Goal: Transaction & Acquisition: Purchase product/service

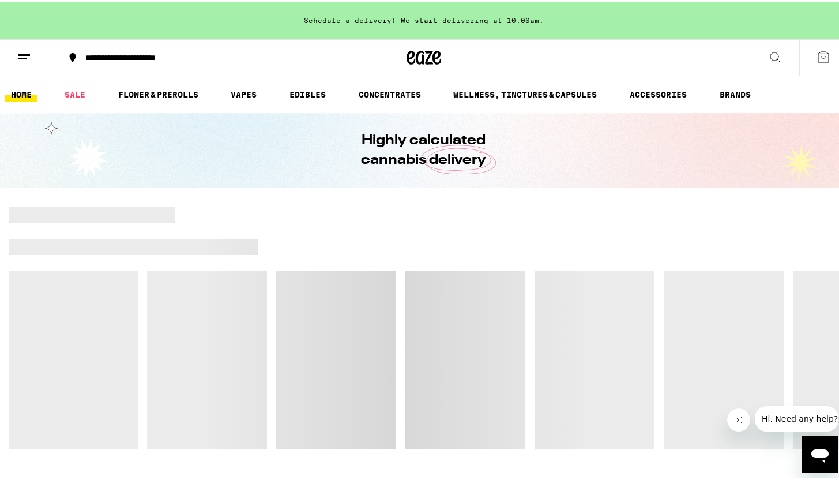
click at [736, 423] on icon "Close message from company" at bounding box center [738, 419] width 9 height 9
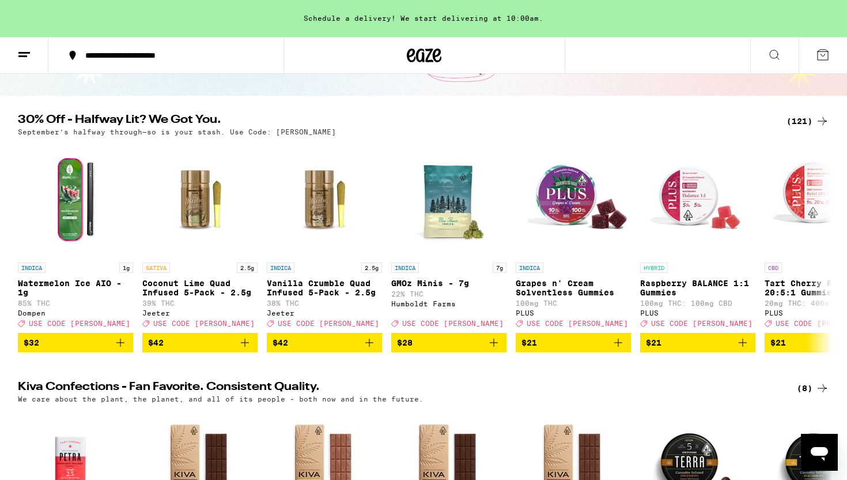
scroll to position [84, 0]
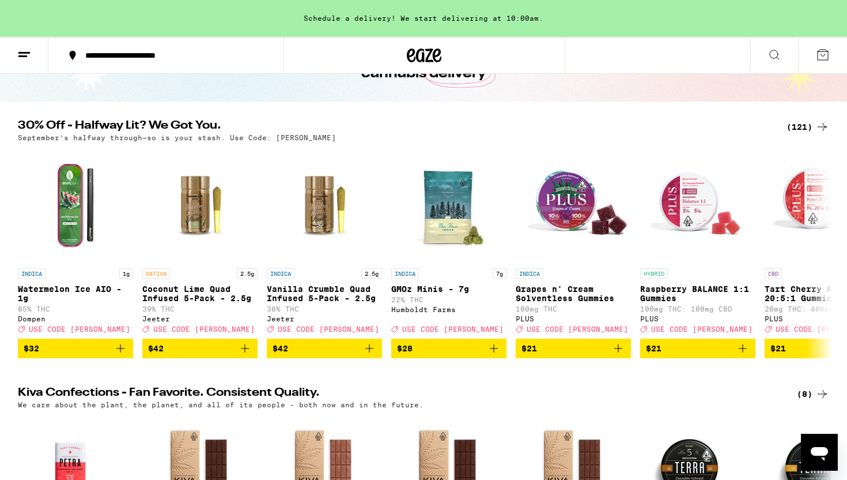
click at [805, 125] on div "(121)" at bounding box center [808, 127] width 43 height 14
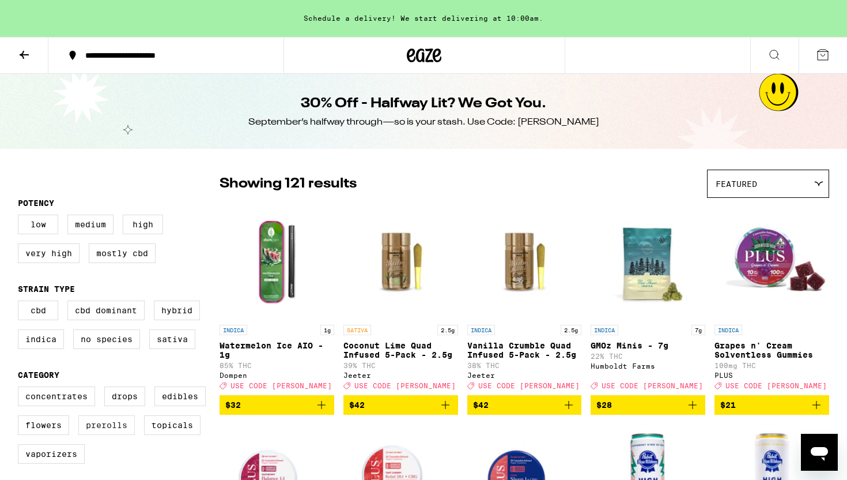
click at [115, 435] on label "Prerolls" at bounding box center [106, 425] width 56 height 20
click at [21, 389] on input "Prerolls" at bounding box center [20, 388] width 1 height 1
checkbox input "true"
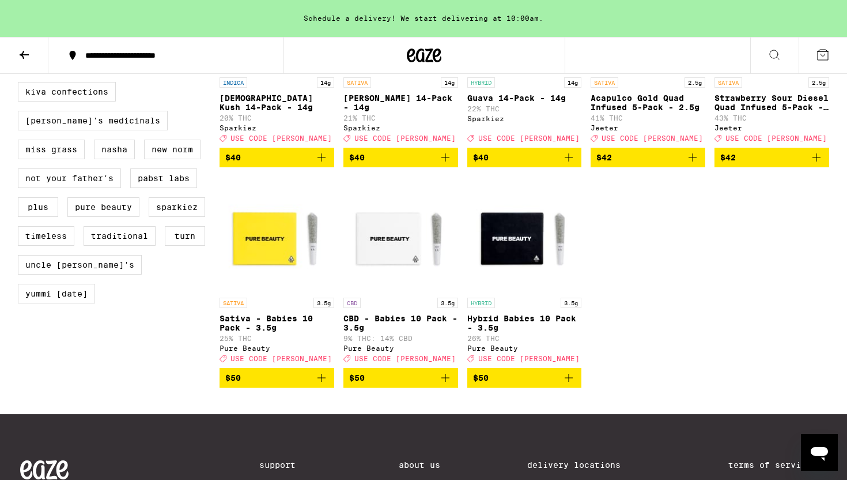
scroll to position [917, 0]
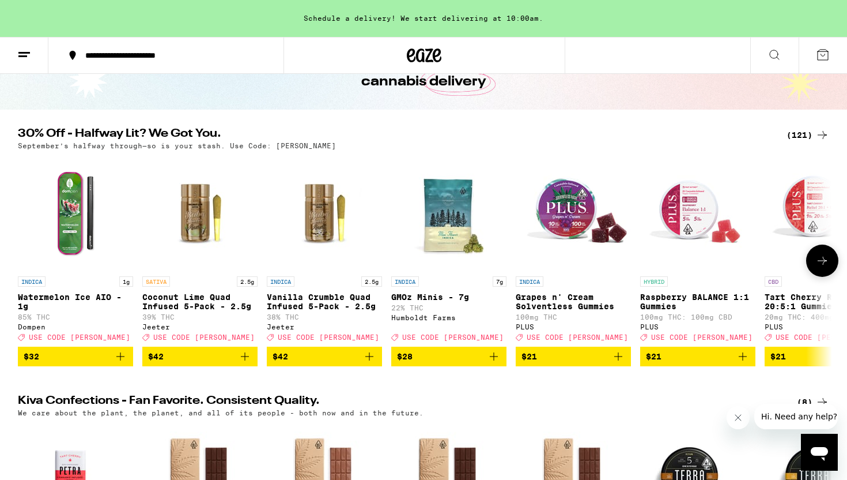
scroll to position [73, 0]
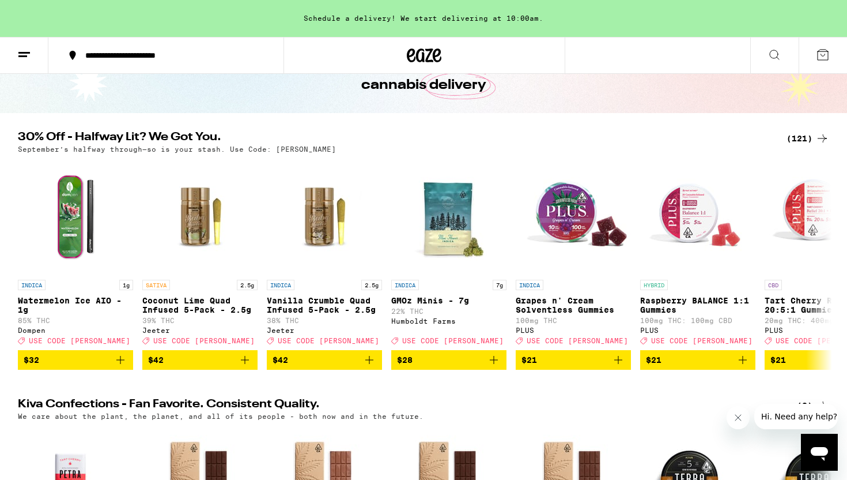
click at [799, 136] on div "(121)" at bounding box center [808, 138] width 43 height 14
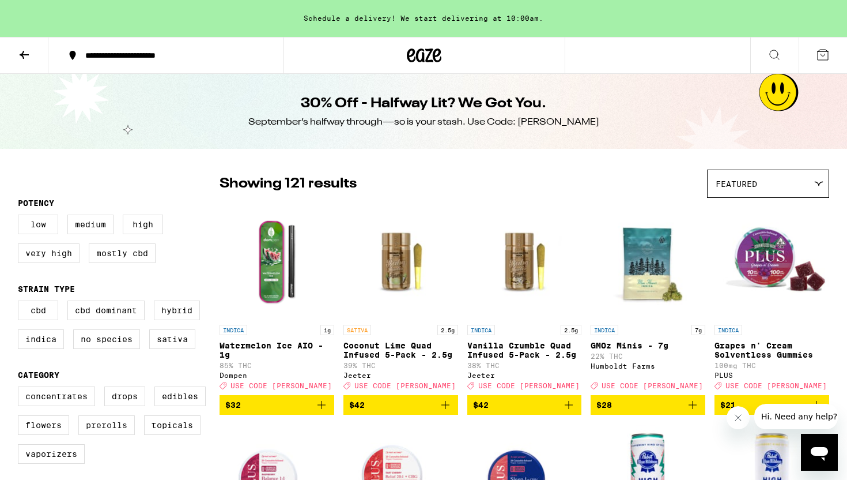
click at [115, 433] on label "Prerolls" at bounding box center [106, 425] width 56 height 20
click at [21, 389] on input "Prerolls" at bounding box center [20, 388] width 1 height 1
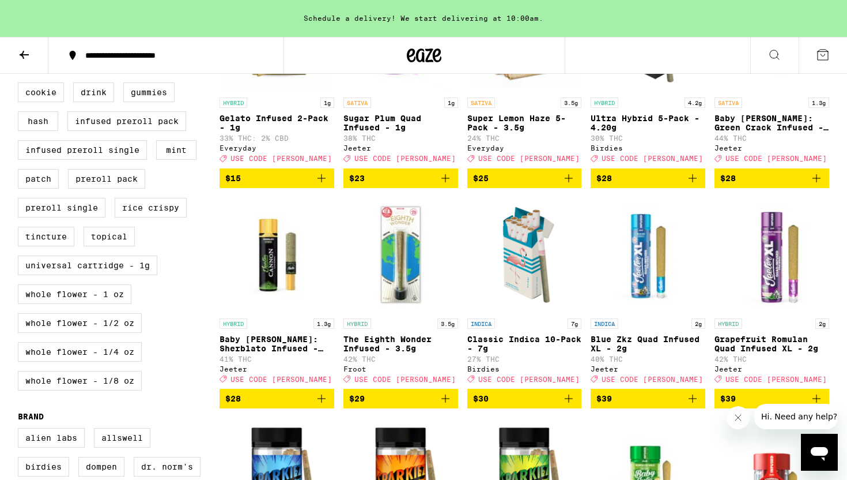
scroll to position [106, 0]
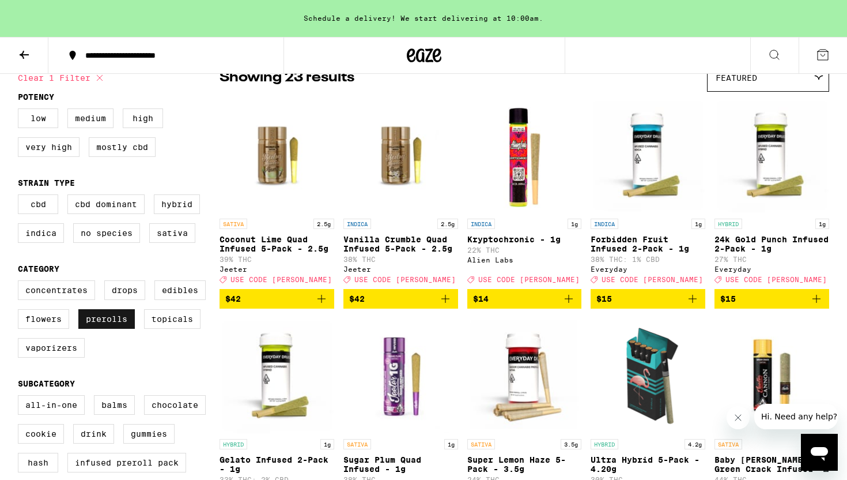
click at [121, 329] on label "Prerolls" at bounding box center [106, 319] width 56 height 20
click at [21, 282] on input "Prerolls" at bounding box center [20, 282] width 1 height 1
checkbox input "false"
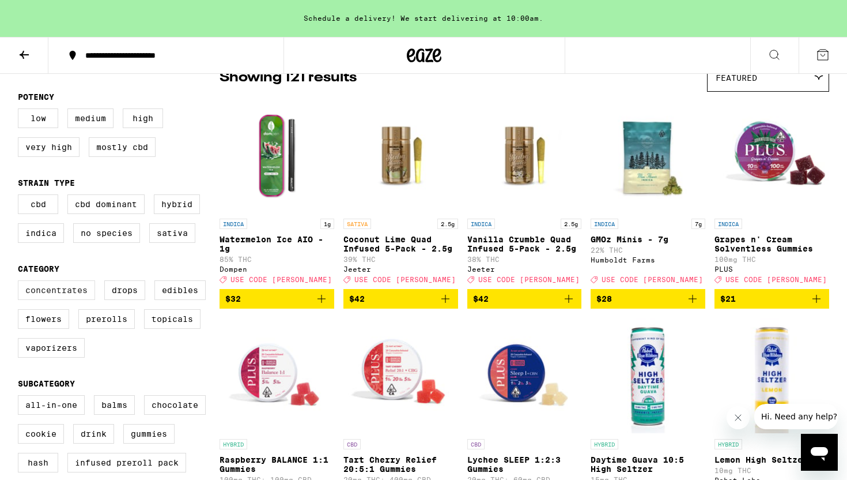
click at [84, 300] on label "Concentrates" at bounding box center [56, 290] width 77 height 20
click at [21, 282] on input "Concentrates" at bounding box center [20, 282] width 1 height 1
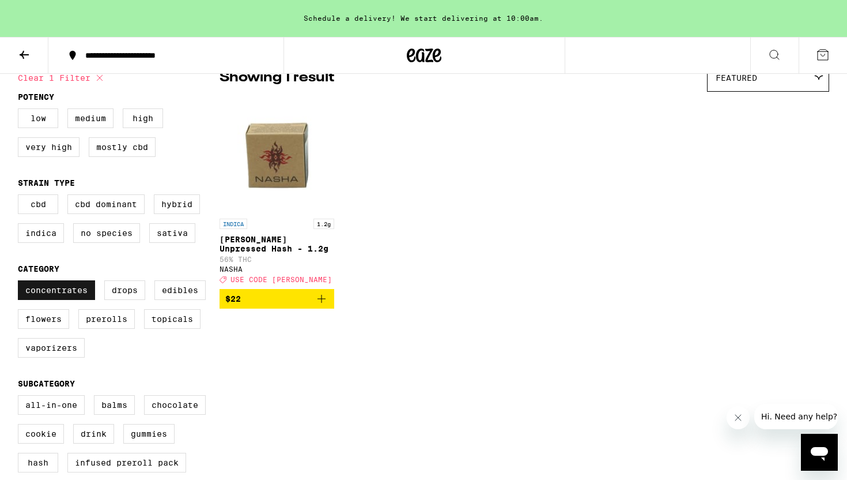
click at [84, 300] on label "Concentrates" at bounding box center [56, 290] width 77 height 20
click at [21, 282] on input "Concentrates" at bounding box center [20, 282] width 1 height 1
checkbox input "false"
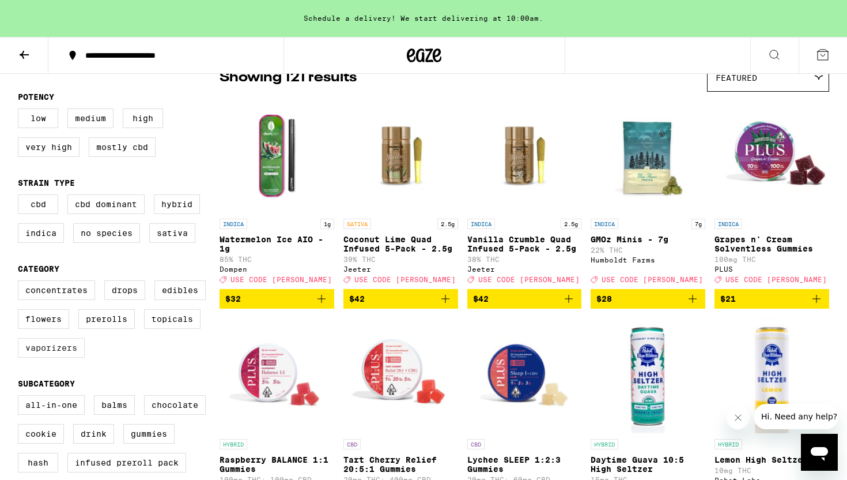
click at [40, 357] on label "Vaporizers" at bounding box center [51, 348] width 67 height 20
click at [21, 282] on input "Vaporizers" at bounding box center [20, 282] width 1 height 1
checkbox input "true"
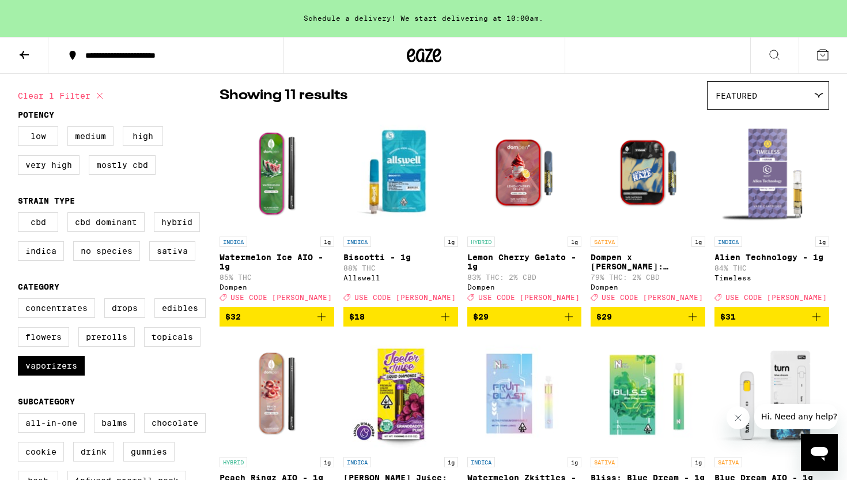
scroll to position [86, 0]
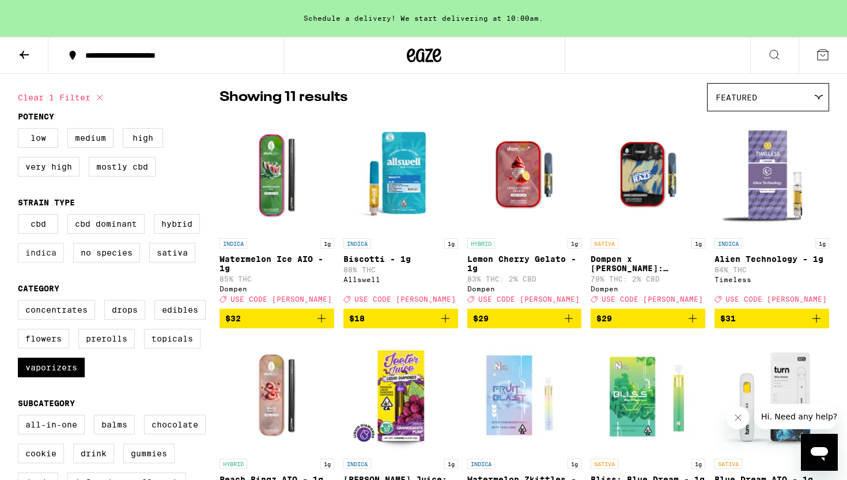
click at [48, 258] on label "Indica" at bounding box center [41, 253] width 46 height 20
click at [21, 216] on input "Indica" at bounding box center [20, 216] width 1 height 1
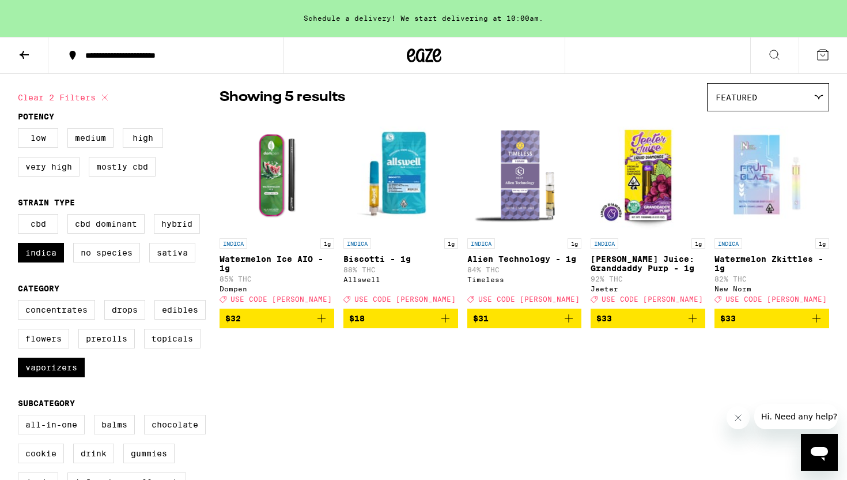
click at [631, 322] on span "$33" at bounding box center [648, 318] width 103 height 14
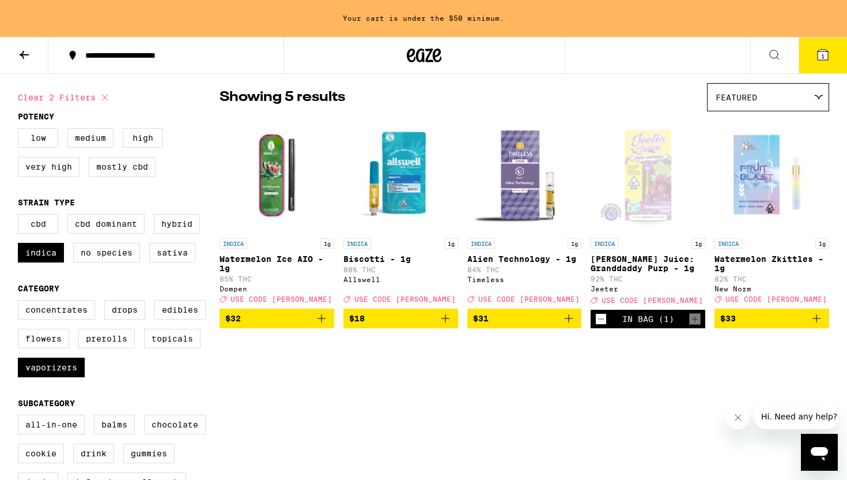
click at [108, 97] on icon at bounding box center [105, 98] width 14 height 14
checkbox input "false"
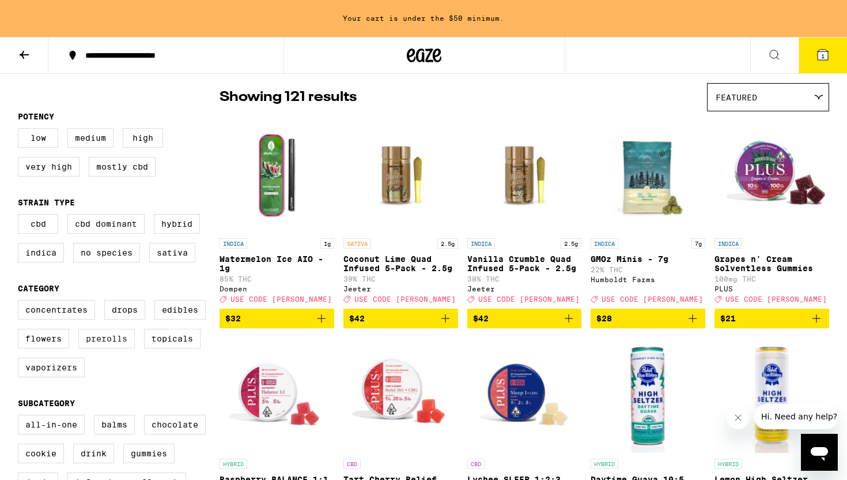
click at [107, 343] on label "Prerolls" at bounding box center [106, 339] width 56 height 20
click at [21, 302] on input "Prerolls" at bounding box center [20, 301] width 1 height 1
checkbox input "true"
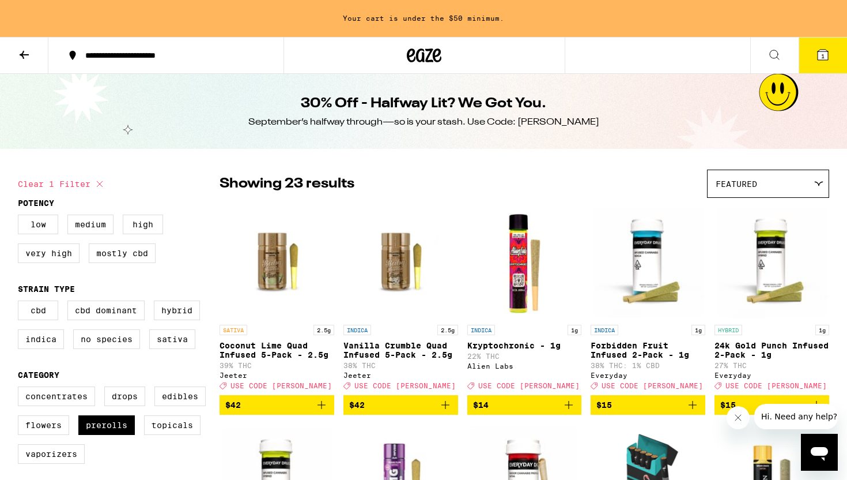
click at [21, 50] on icon at bounding box center [24, 55] width 14 height 14
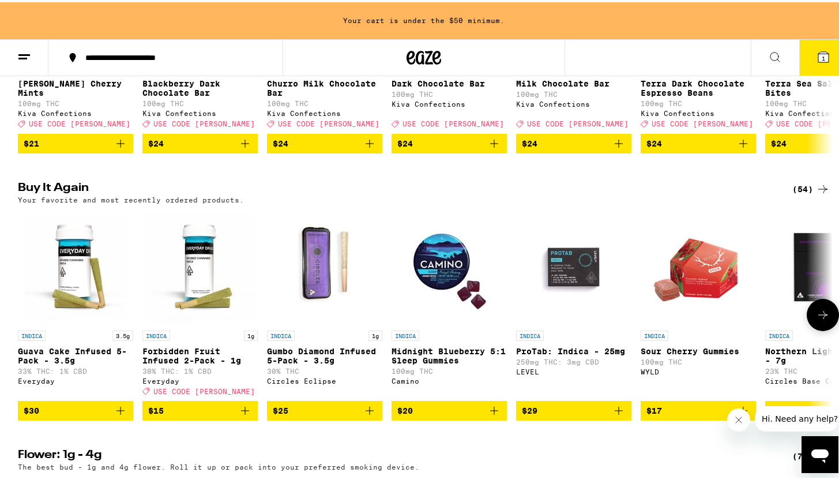
scroll to position [620, 0]
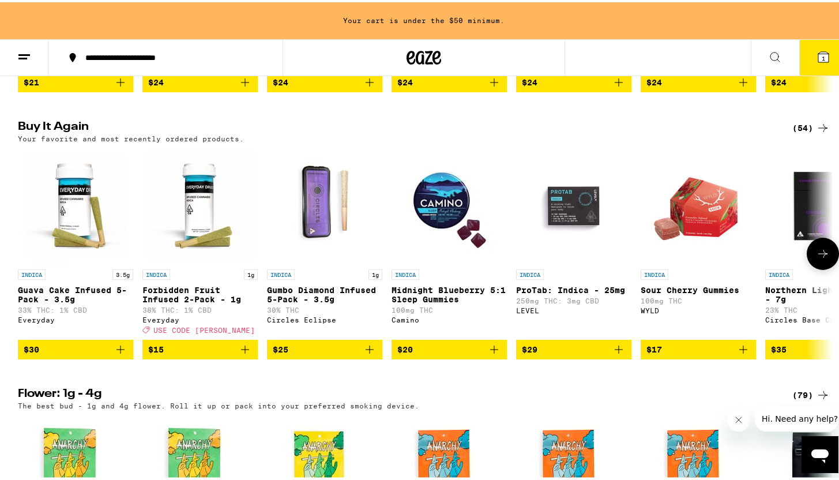
click at [246, 354] on icon "Add to bag" at bounding box center [245, 347] width 14 height 14
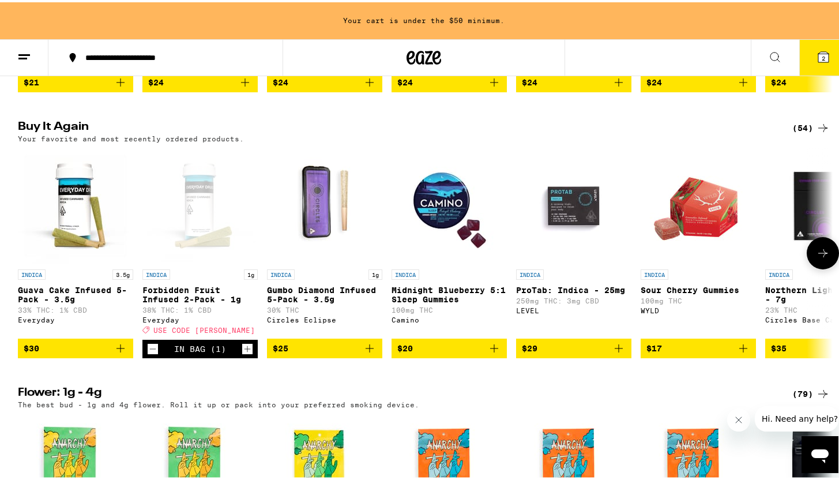
click at [148, 353] on icon "Decrement" at bounding box center [153, 347] width 10 height 14
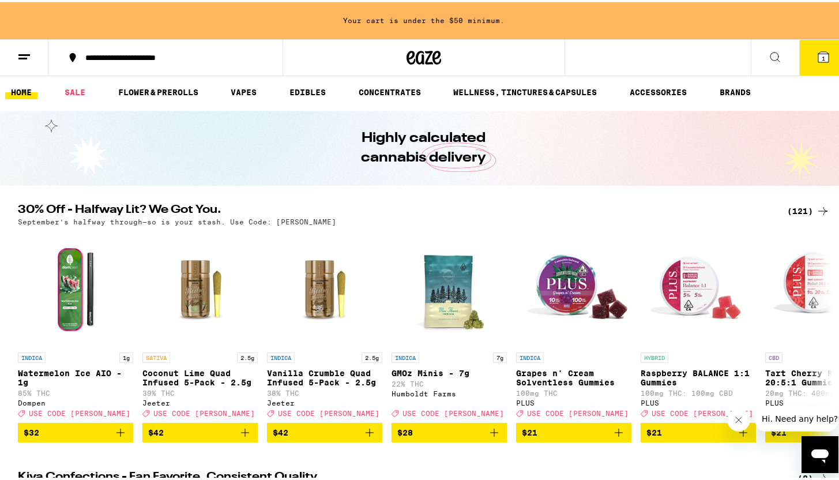
scroll to position [0, 0]
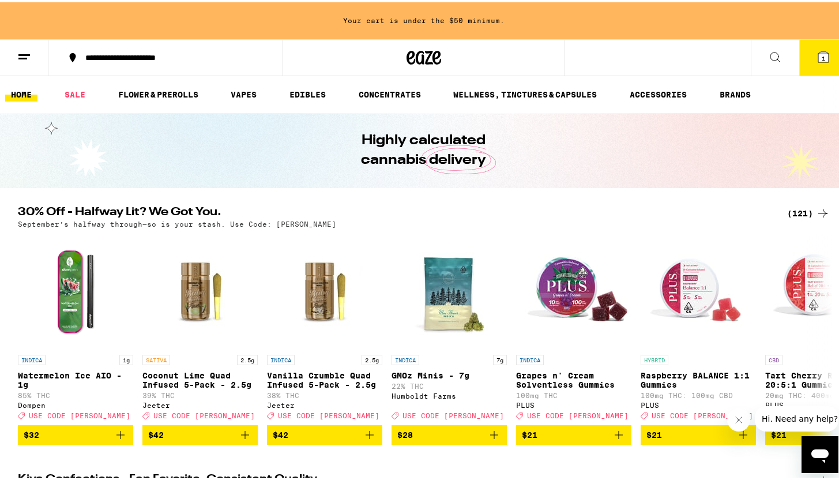
click at [793, 213] on div "(121)" at bounding box center [808, 211] width 43 height 14
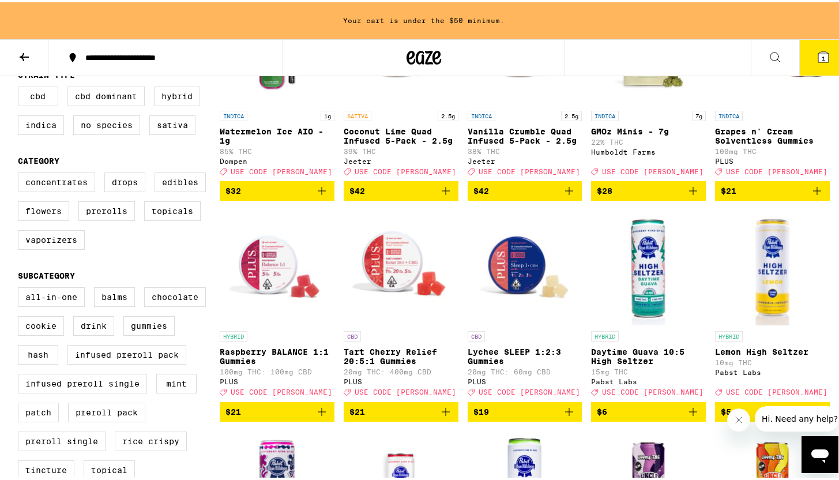
scroll to position [225, 0]
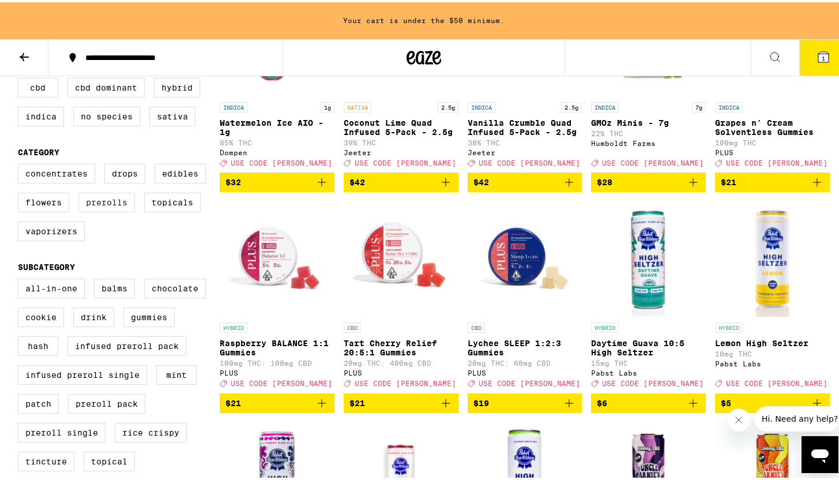
click at [92, 210] on label "Prerolls" at bounding box center [106, 200] width 56 height 20
click at [21, 164] on input "Prerolls" at bounding box center [20, 163] width 1 height 1
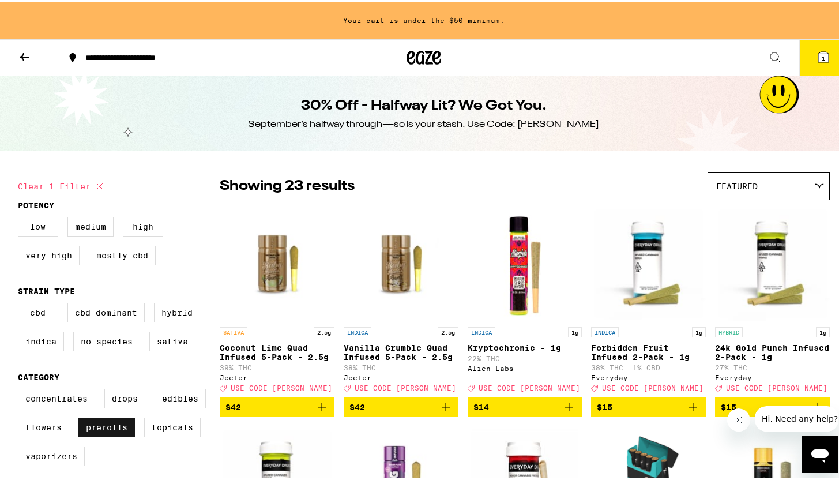
click at [110, 431] on label "Prerolls" at bounding box center [106, 425] width 56 height 20
click at [21, 389] on input "Prerolls" at bounding box center [20, 388] width 1 height 1
checkbox input "false"
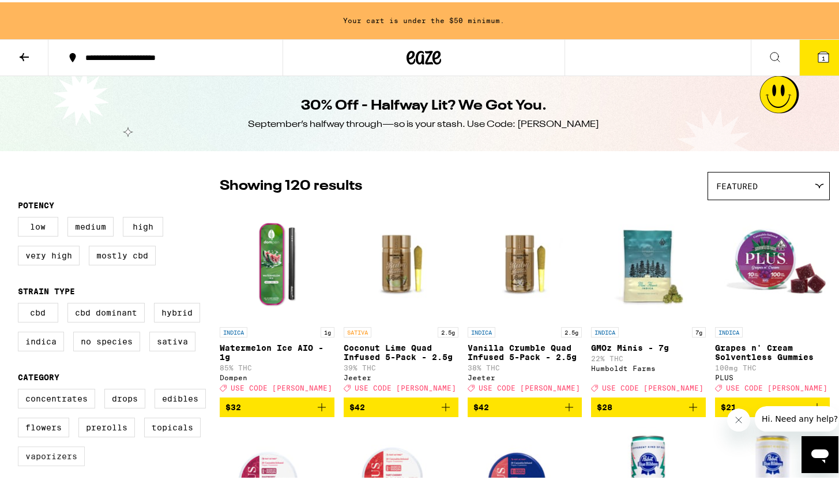
click at [69, 463] on label "Vaporizers" at bounding box center [51, 454] width 67 height 20
click at [21, 389] on input "Vaporizers" at bounding box center [20, 388] width 1 height 1
checkbox input "true"
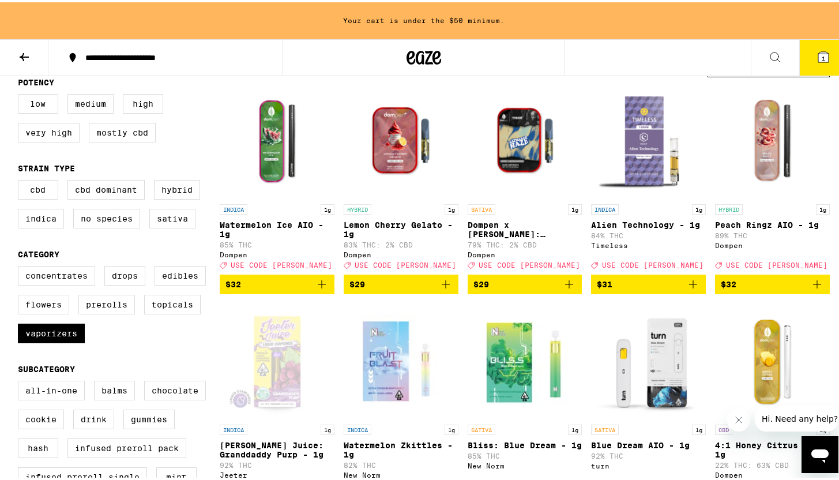
scroll to position [118, 0]
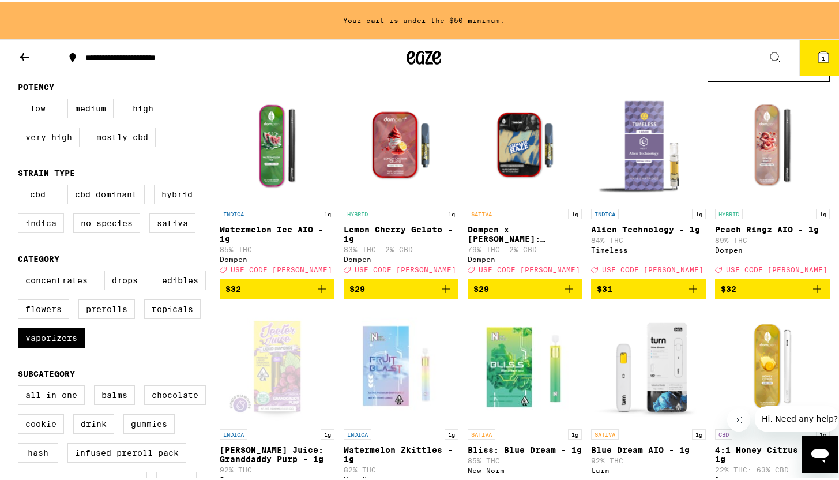
click at [35, 231] on label "Indica" at bounding box center [41, 221] width 46 height 20
click at [21, 184] on input "Indica" at bounding box center [20, 184] width 1 height 1
checkbox input "true"
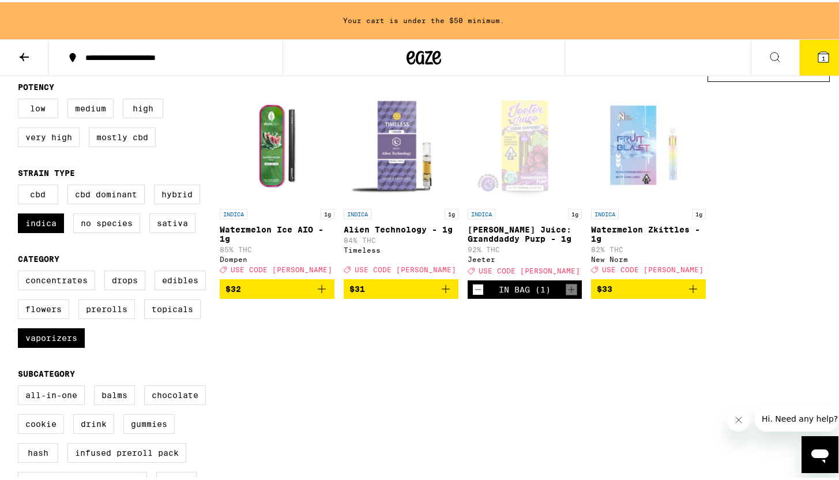
click at [826, 62] on button "1" at bounding box center [823, 55] width 48 height 36
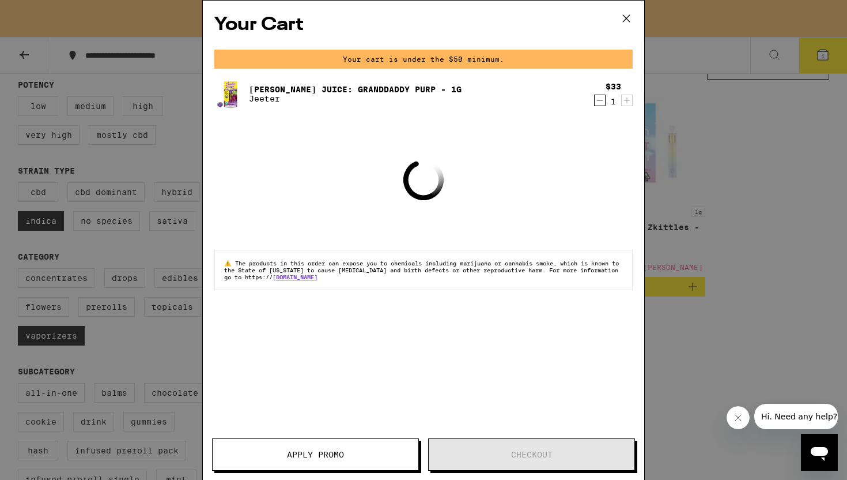
click at [131, 285] on div "Your Cart Your cart is under the $50 minimum. Jeeter Juice: Granddaddy Purp - 1…" at bounding box center [423, 240] width 847 height 480
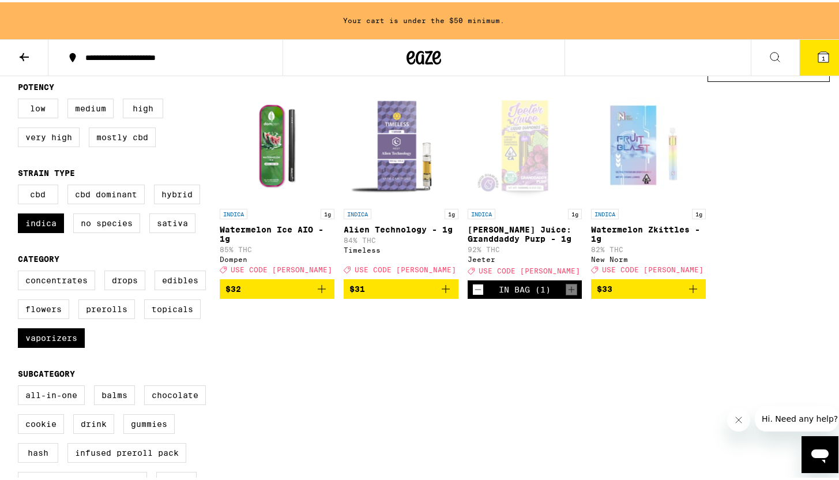
click at [24, 64] on button at bounding box center [24, 55] width 48 height 36
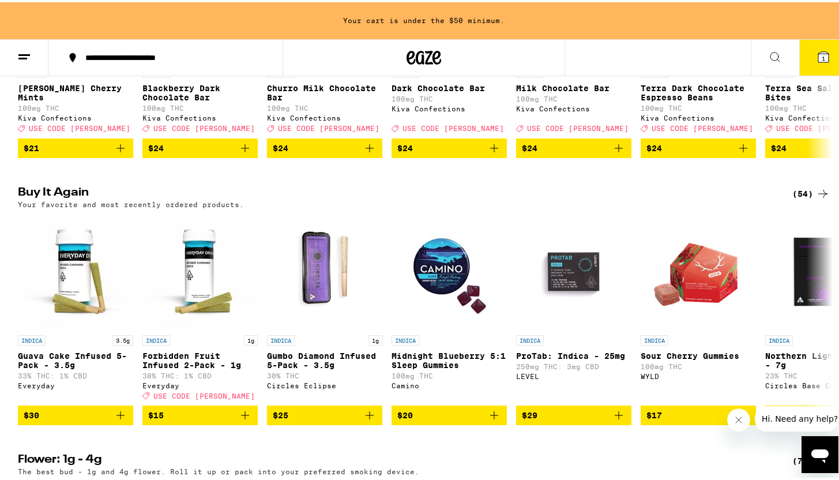
scroll to position [598, 0]
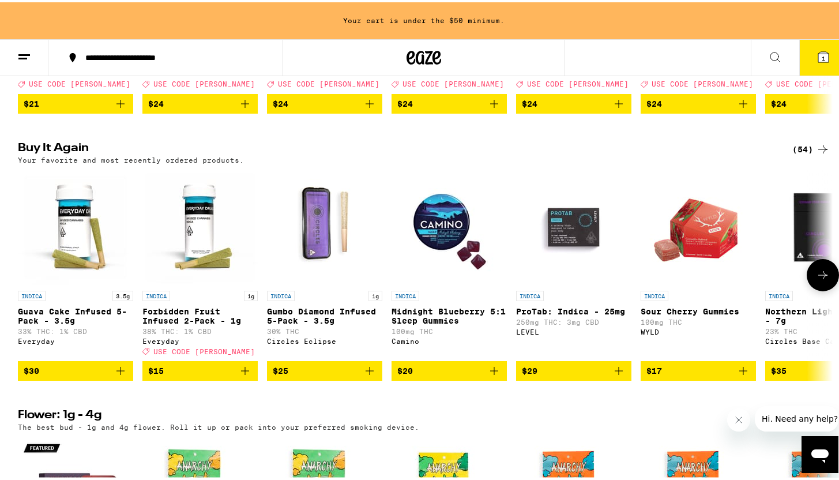
click at [114, 375] on icon "Add to bag" at bounding box center [121, 368] width 14 height 14
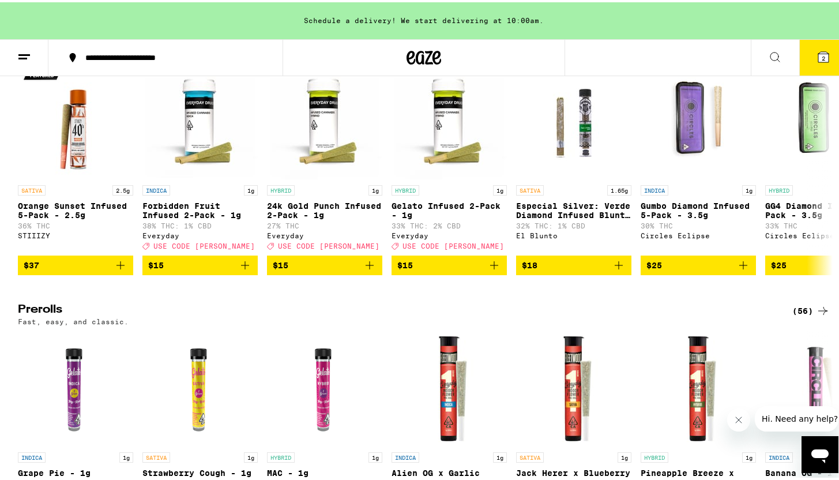
scroll to position [2513, 0]
